Goal: Task Accomplishment & Management: Manage account settings

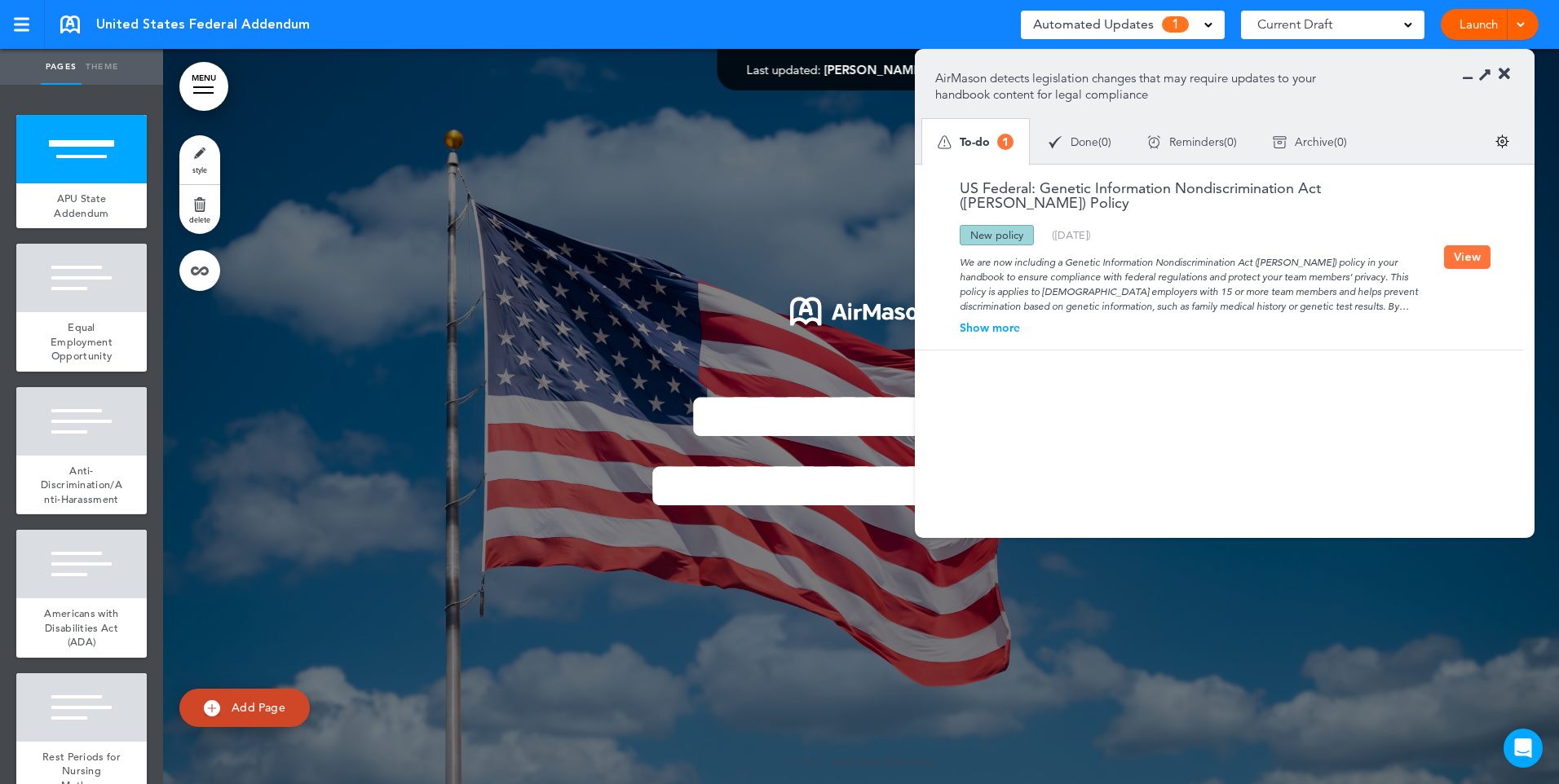
click at [1010, 322] on div "Show more" at bounding box center [1190, 328] width 509 height 11
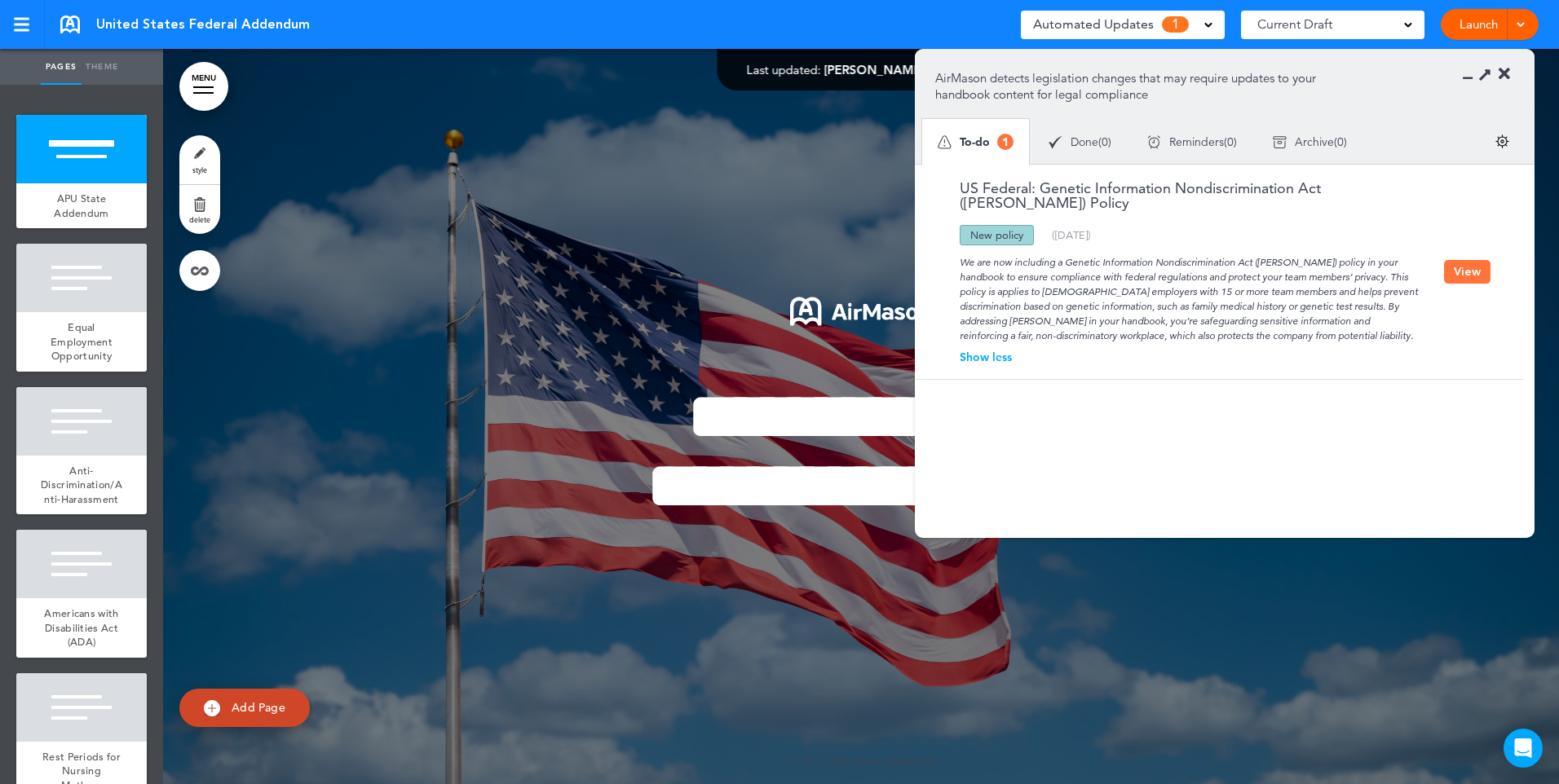
click at [1449, 260] on button "View" at bounding box center [1467, 271] width 46 height 24
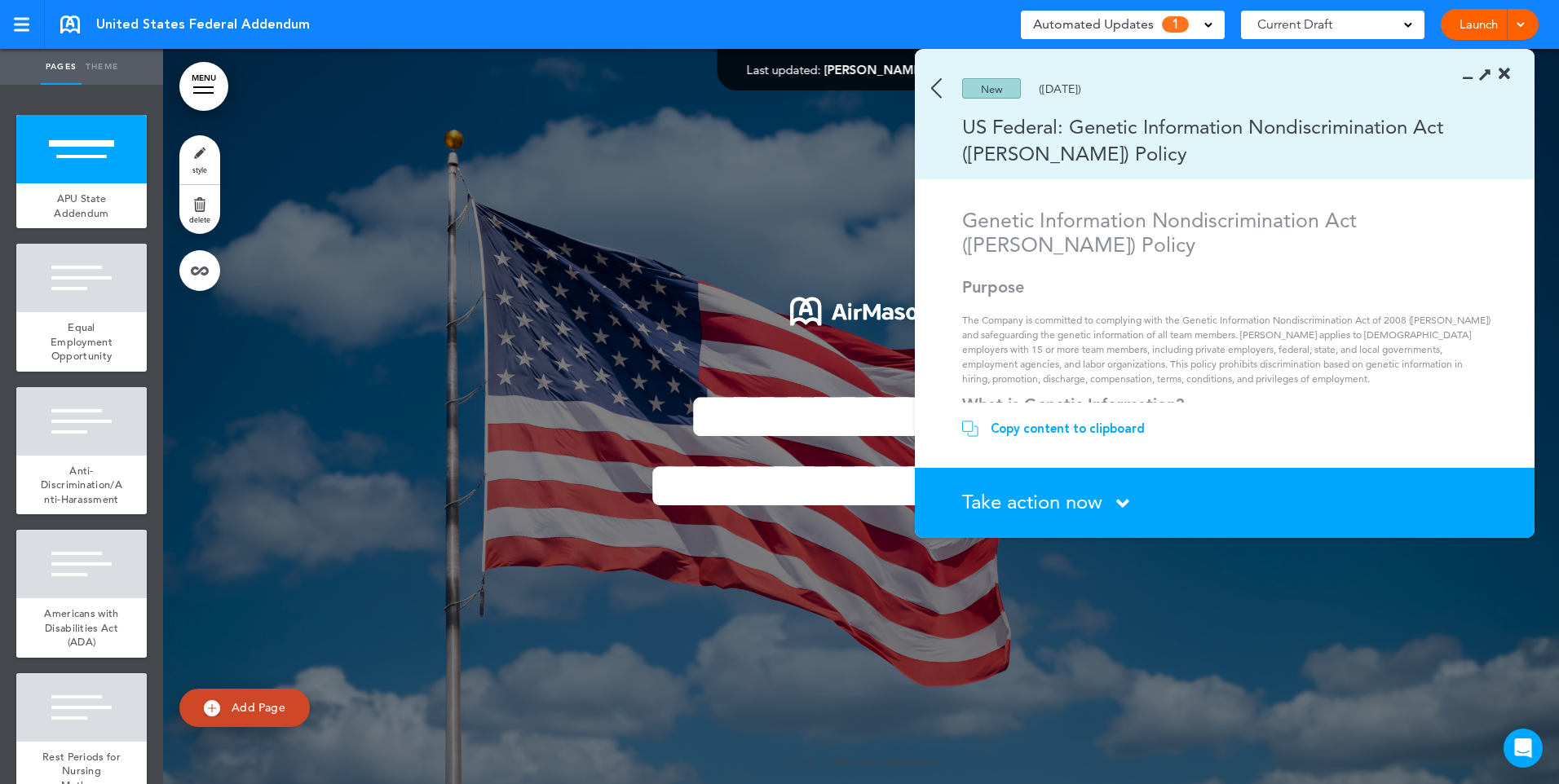
click at [1126, 500] on icon at bounding box center [1123, 504] width 13 height 21
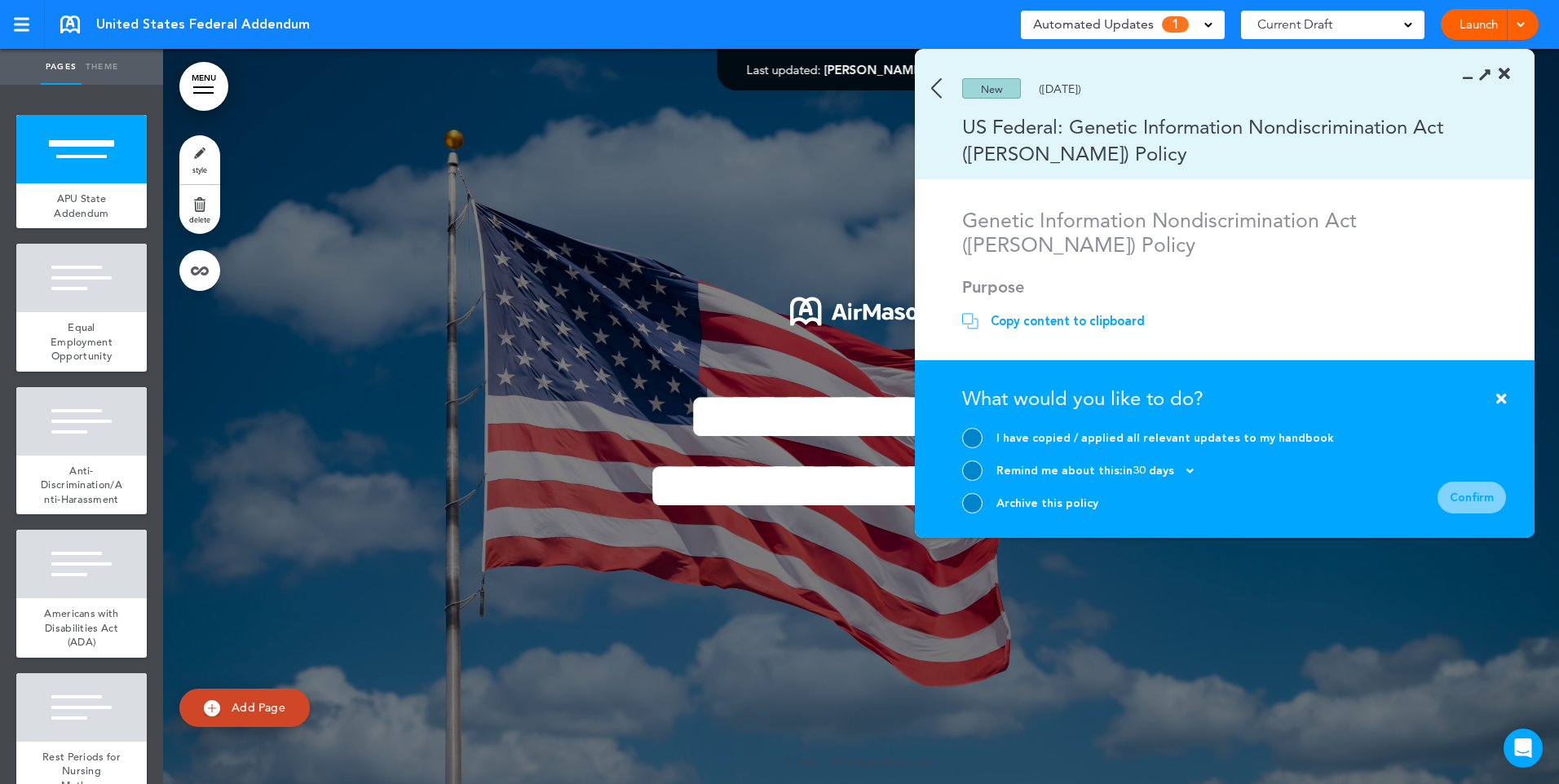
click at [1053, 499] on div "Archive this policy" at bounding box center [1048, 504] width 102 height 15
click at [970, 504] on div at bounding box center [972, 504] width 21 height 21
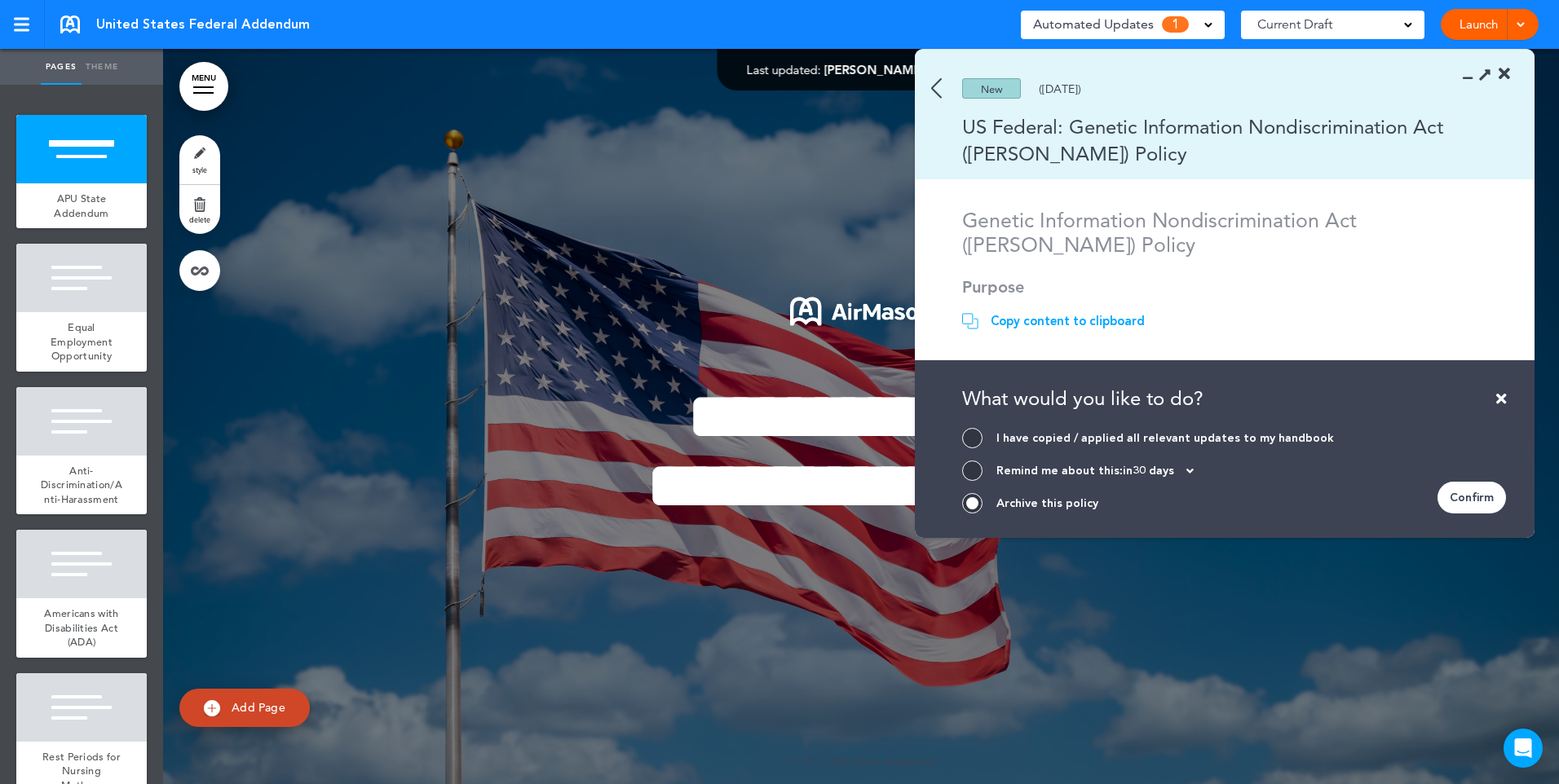
click at [1477, 499] on div "Confirm" at bounding box center [1471, 498] width 69 height 32
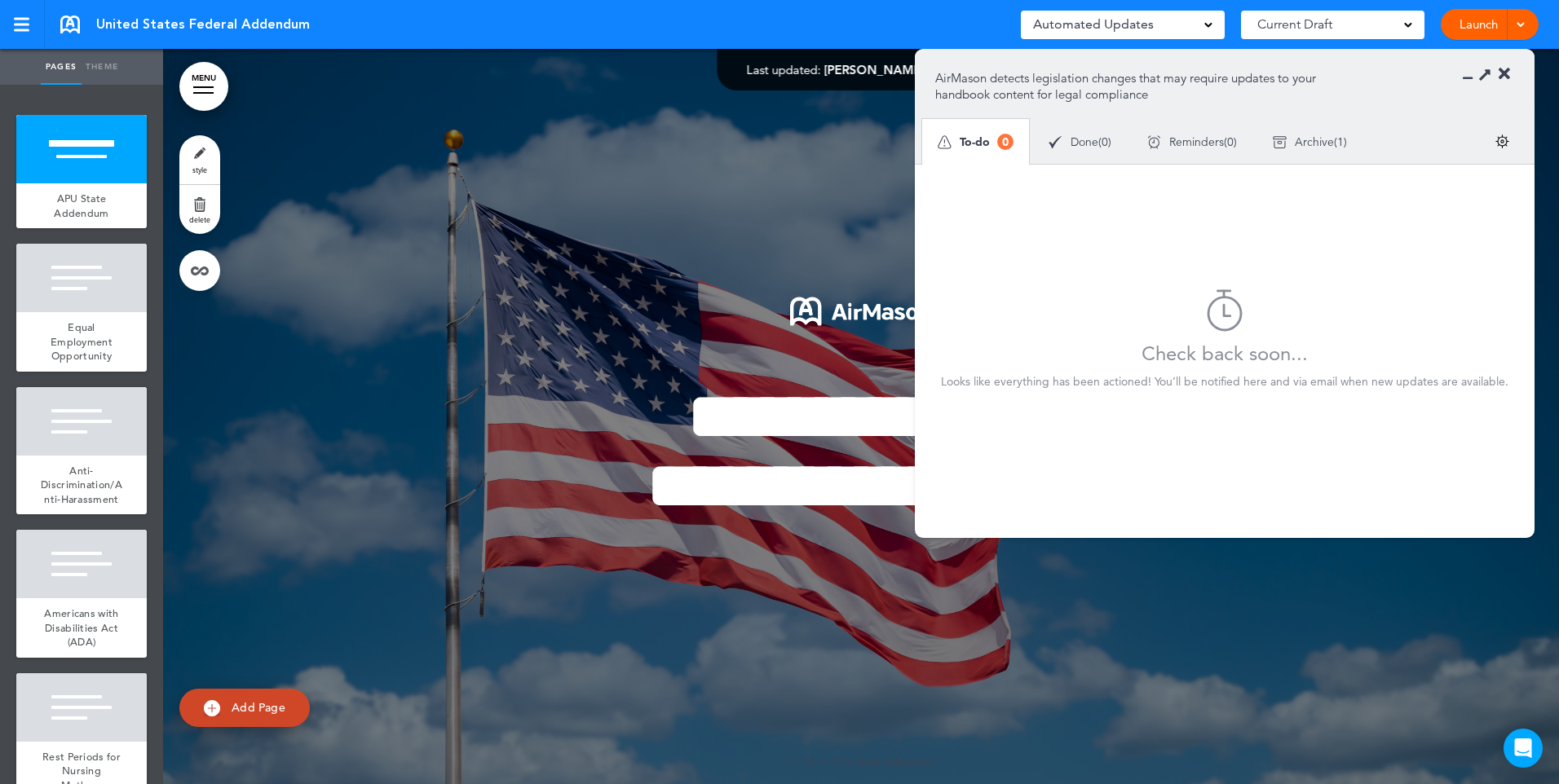
click at [1506, 71] on icon at bounding box center [1504, 73] width 11 height 16
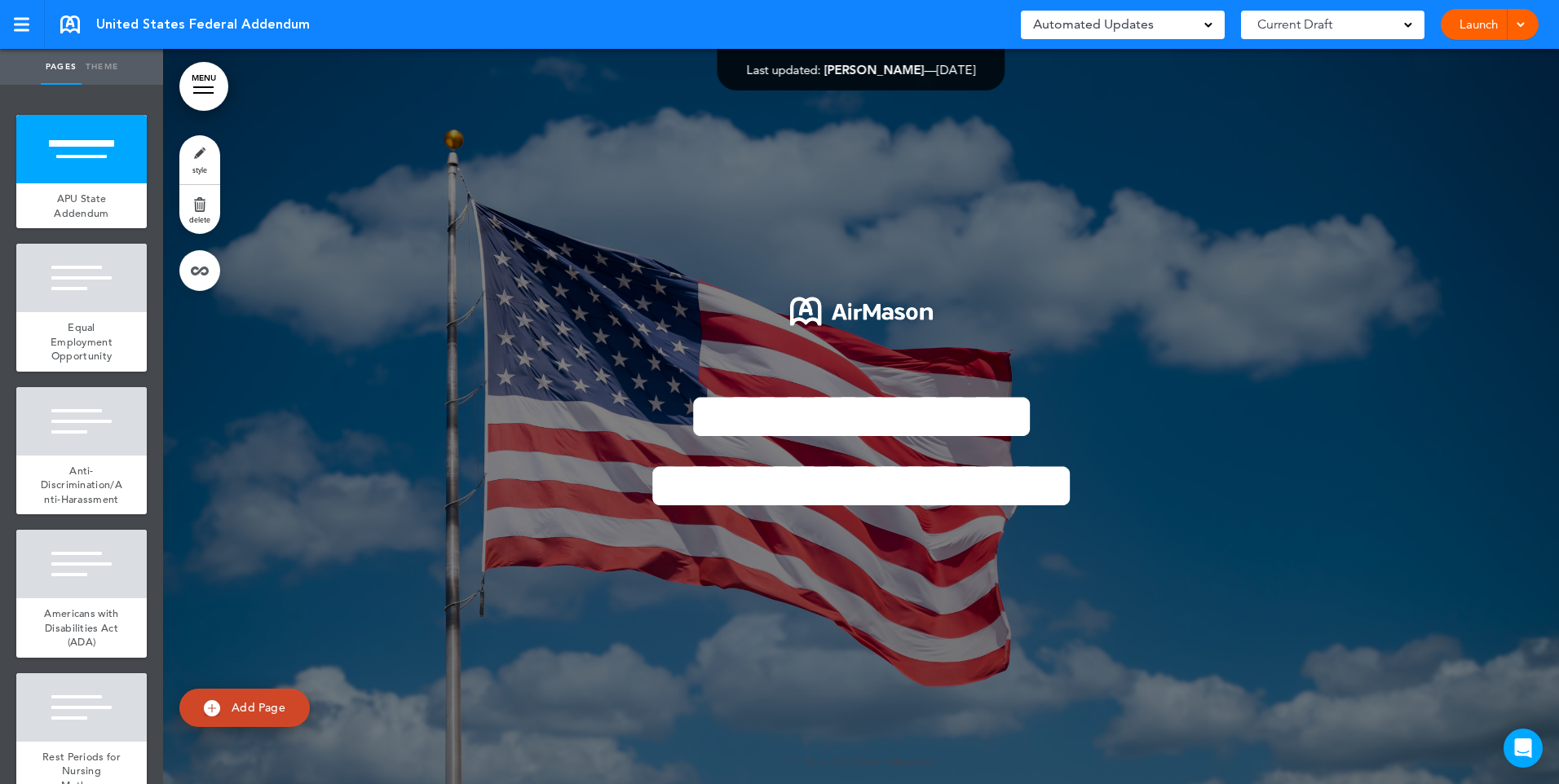
click at [71, 31] on link at bounding box center [70, 24] width 20 height 18
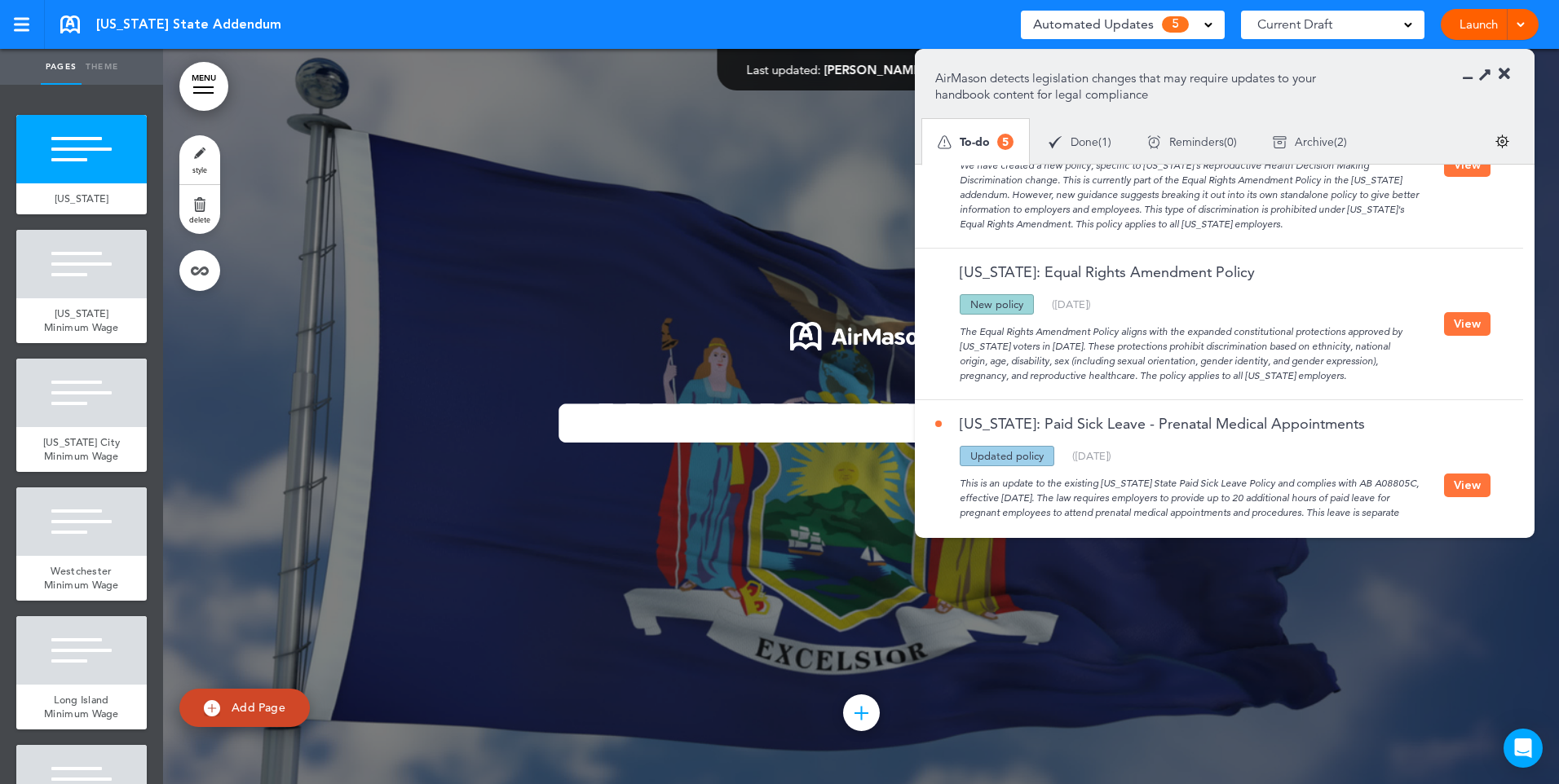
scroll to position [480, 0]
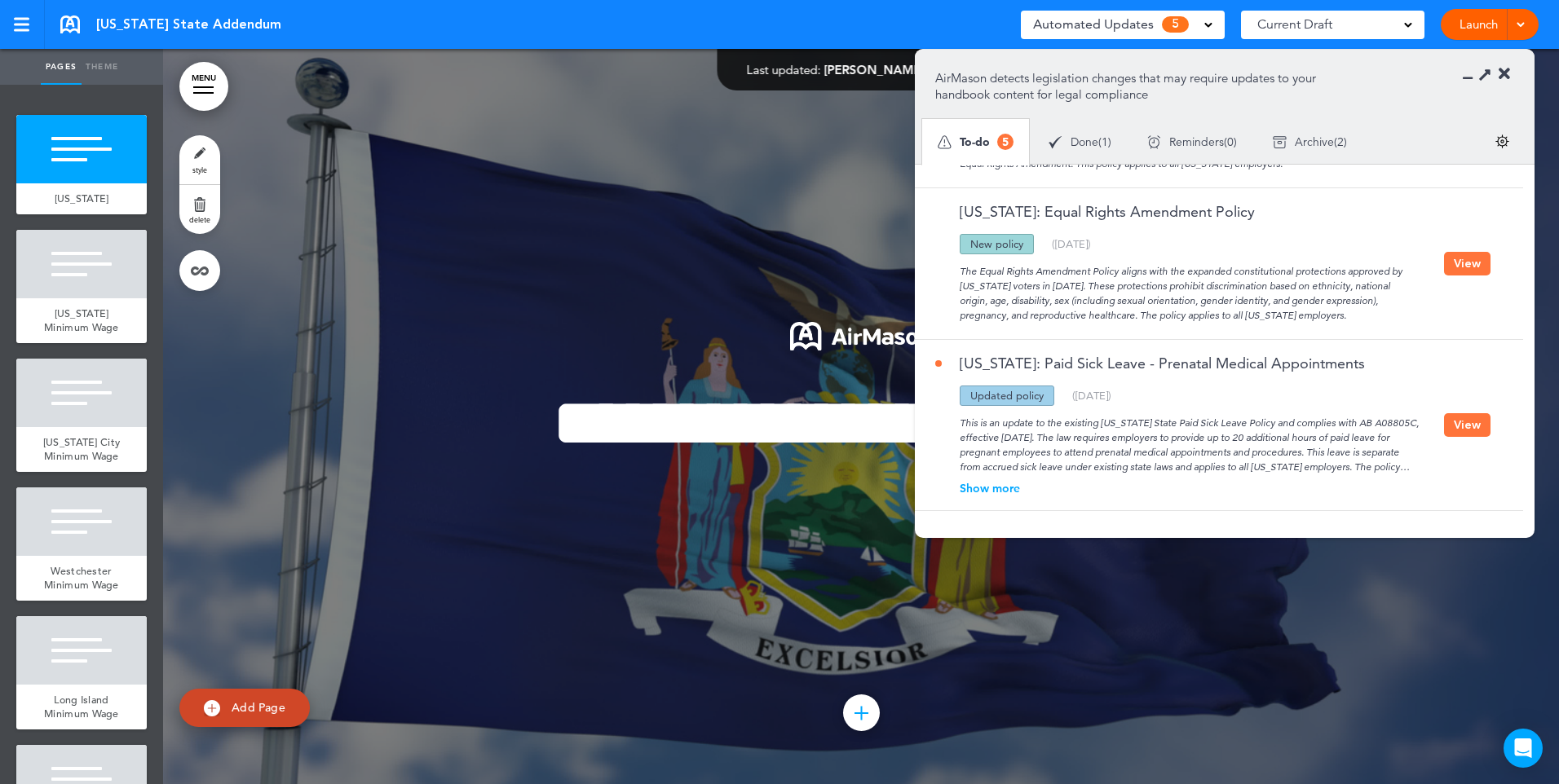
click at [1465, 427] on button "View" at bounding box center [1467, 424] width 46 height 24
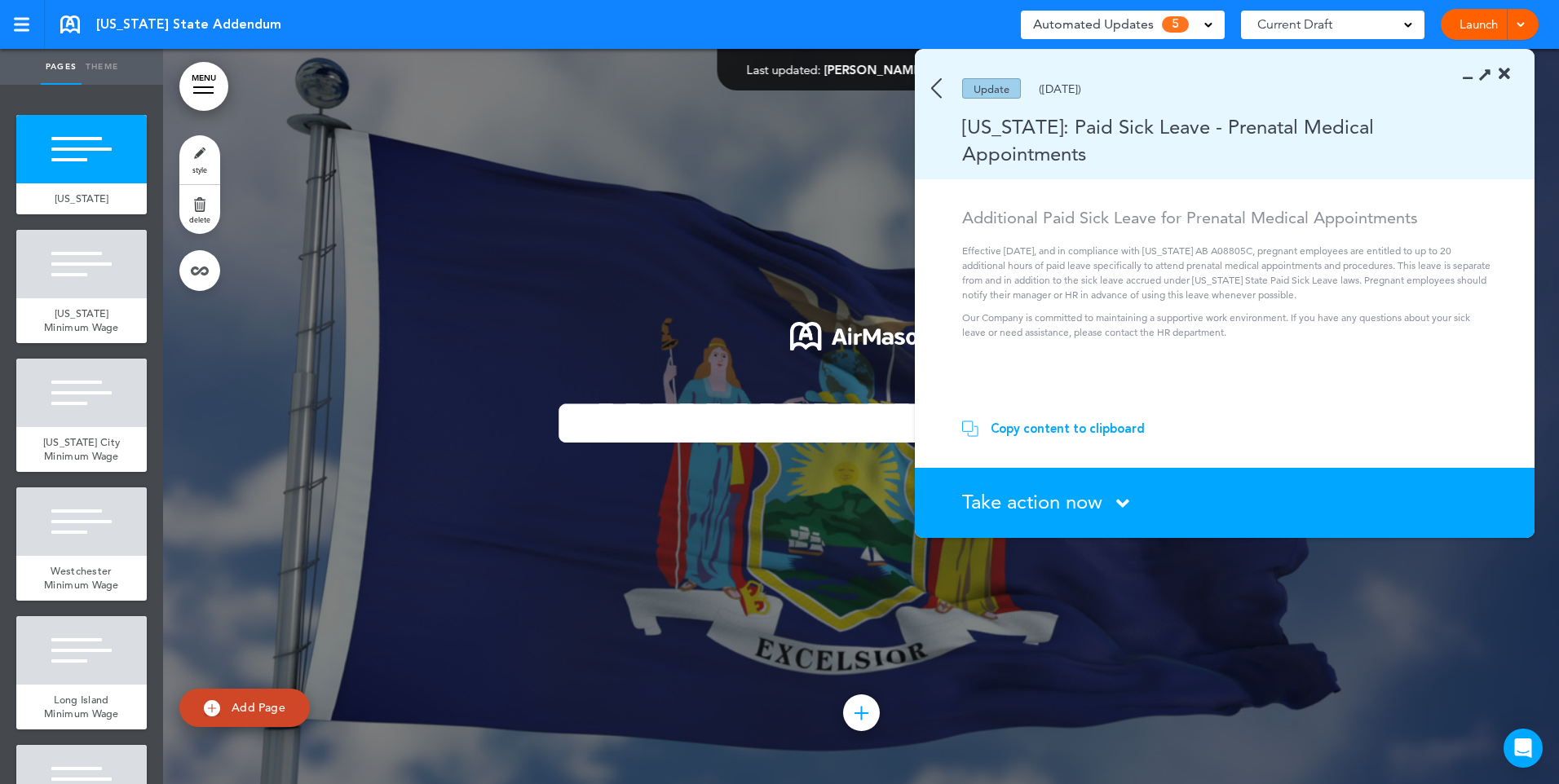
click at [1113, 504] on div "Take action now Click here to change the status" at bounding box center [1234, 503] width 544 height 22
click at [1119, 502] on icon at bounding box center [1123, 504] width 13 height 21
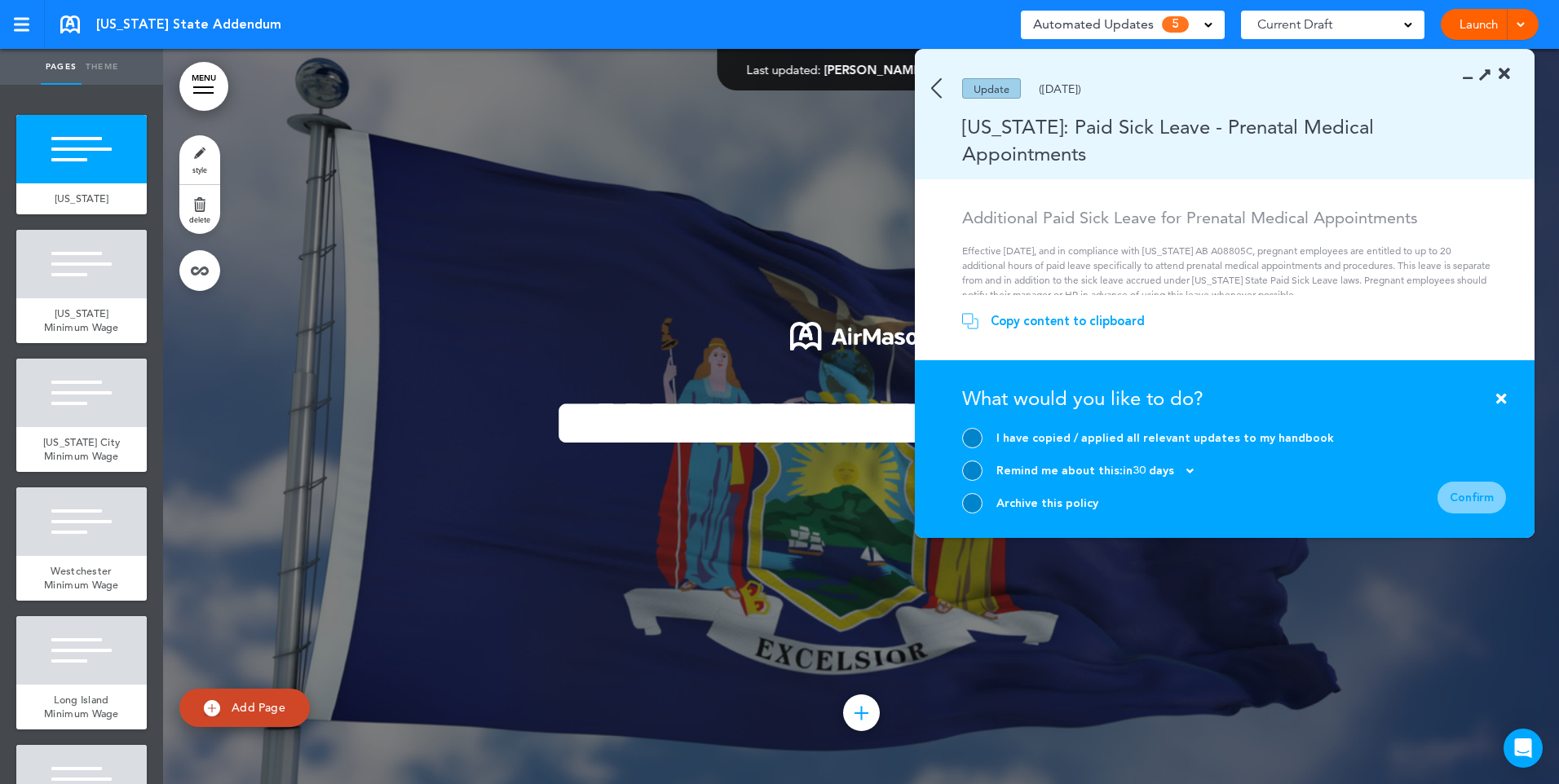
click at [974, 505] on div at bounding box center [972, 504] width 21 height 21
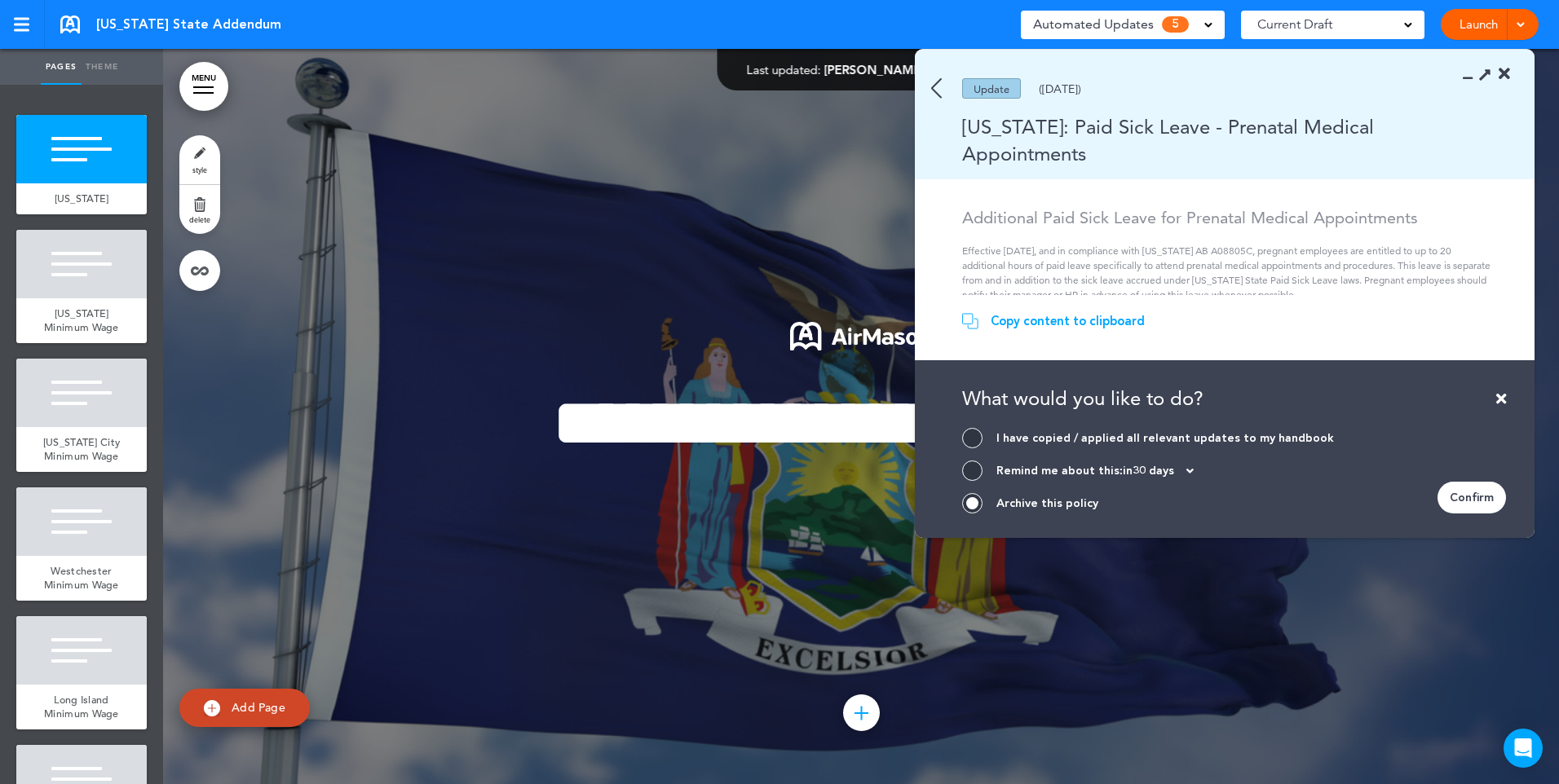
click at [1472, 499] on div "Confirm" at bounding box center [1471, 498] width 69 height 32
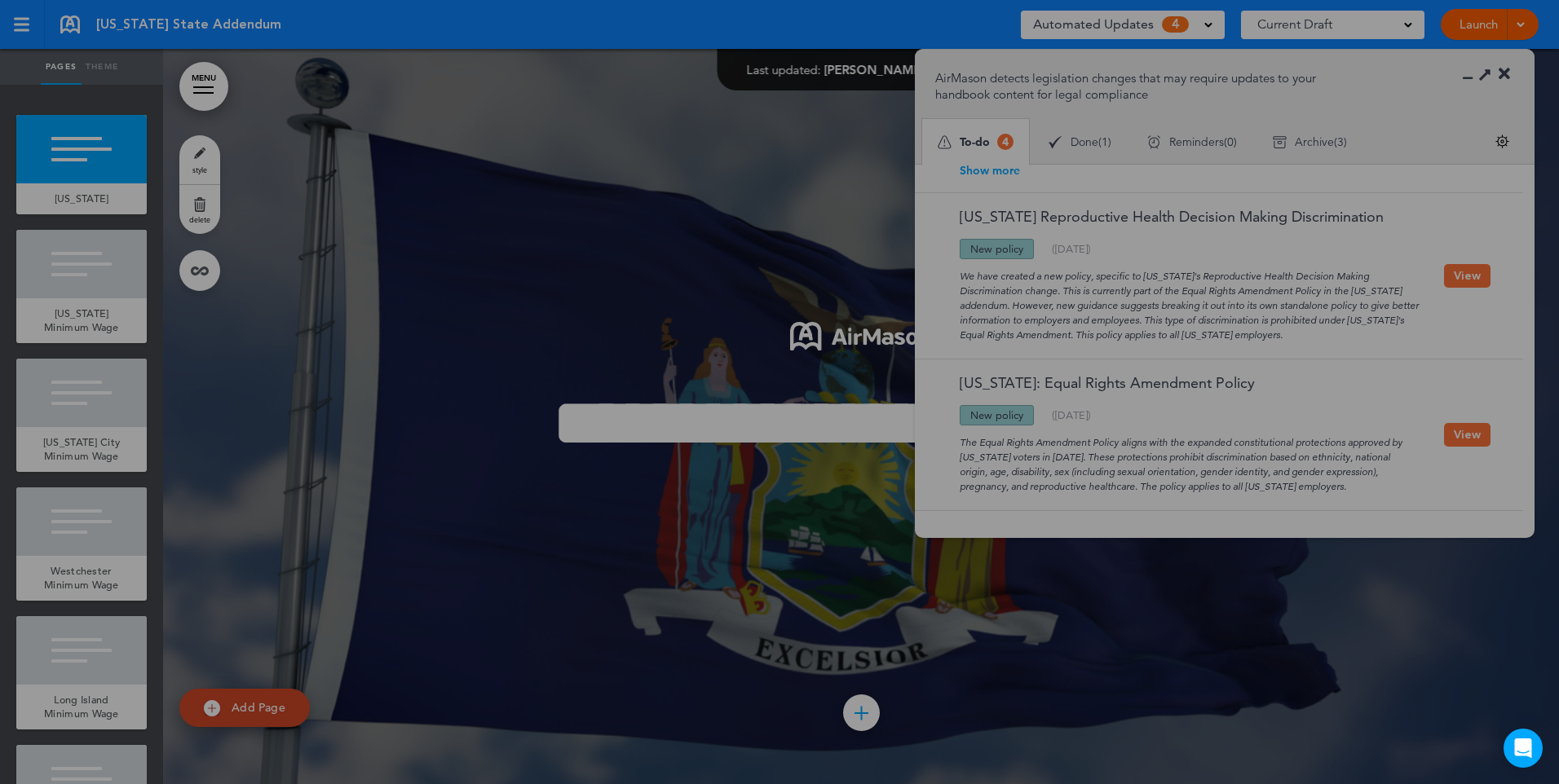
scroll to position [309, 0]
